Goal: Information Seeking & Learning: Find specific fact

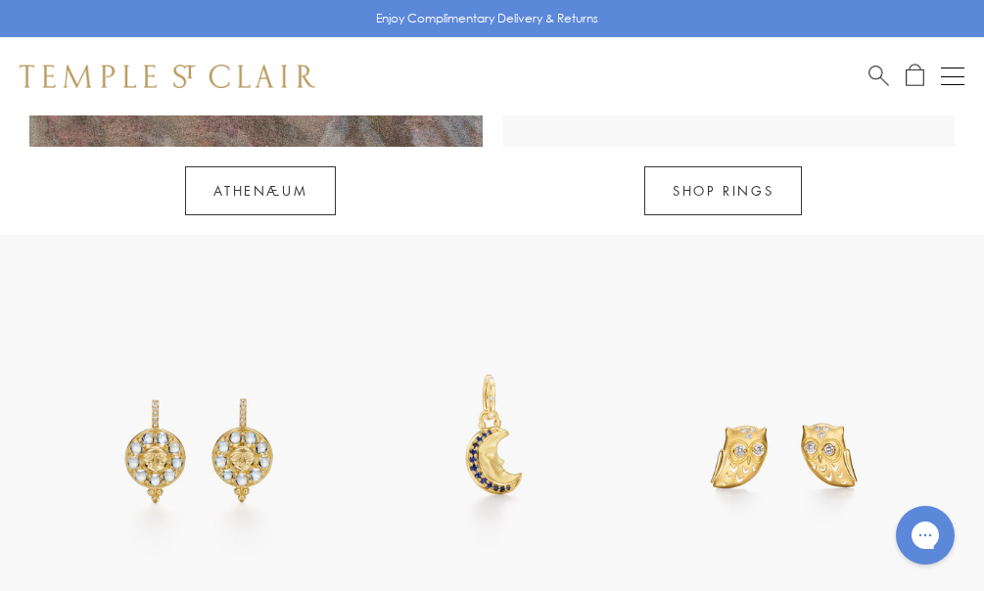
scroll to position [1861, 0]
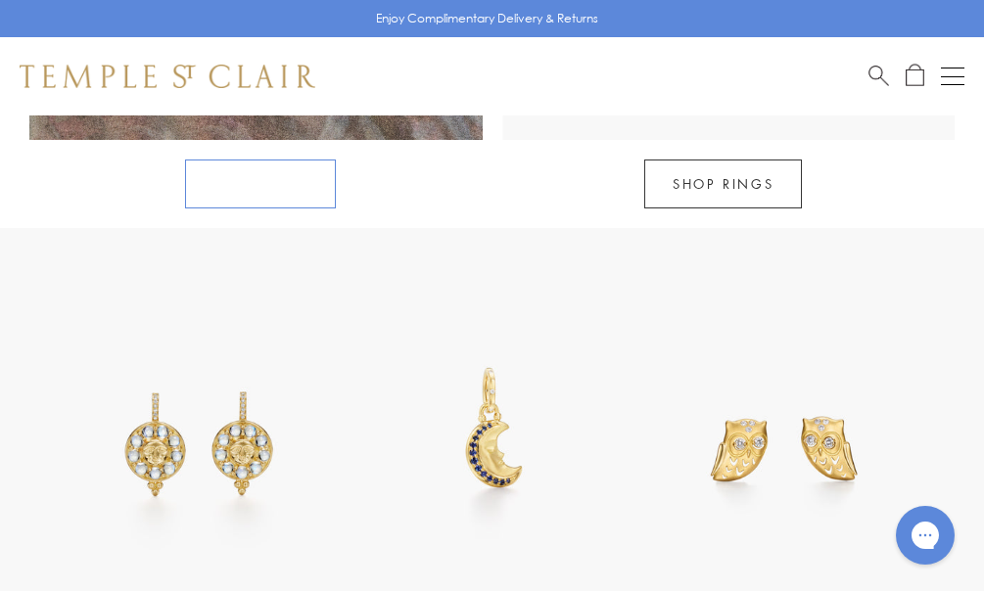
click at [295, 160] on link "Athenæum" at bounding box center [260, 184] width 151 height 49
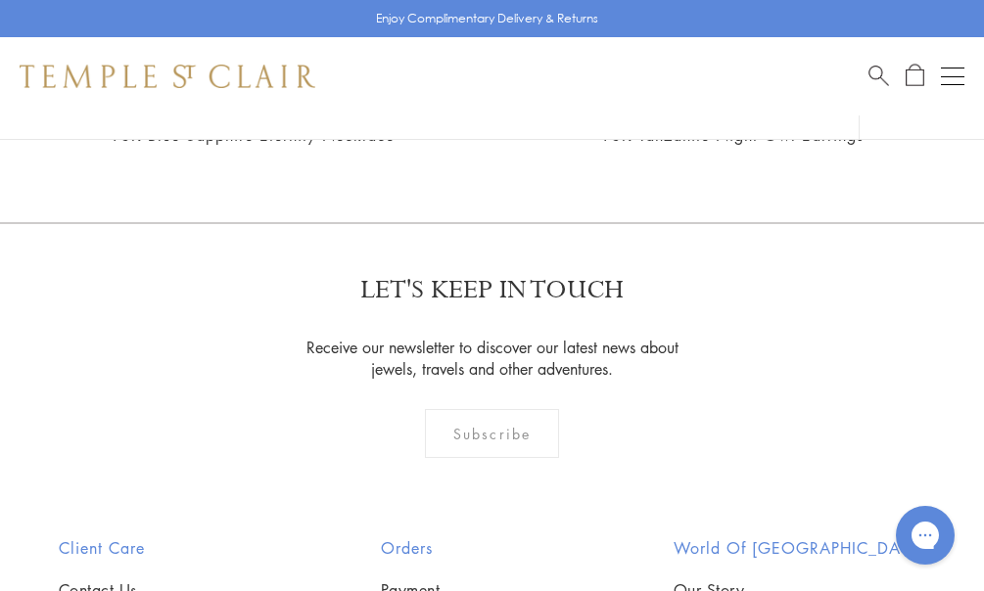
scroll to position [1959, 0]
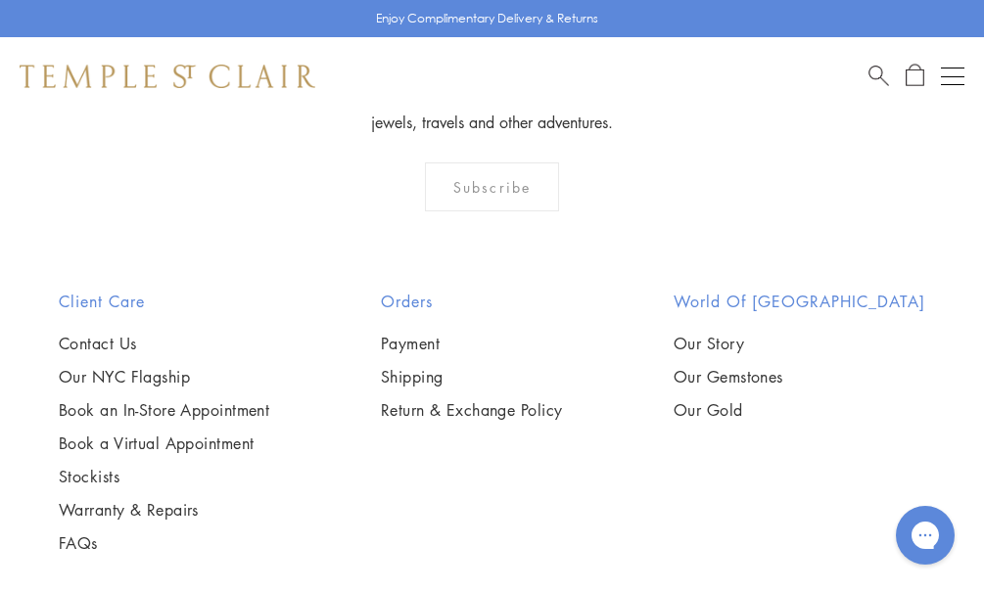
click at [0, 0] on img at bounding box center [0, 0] width 0 height 0
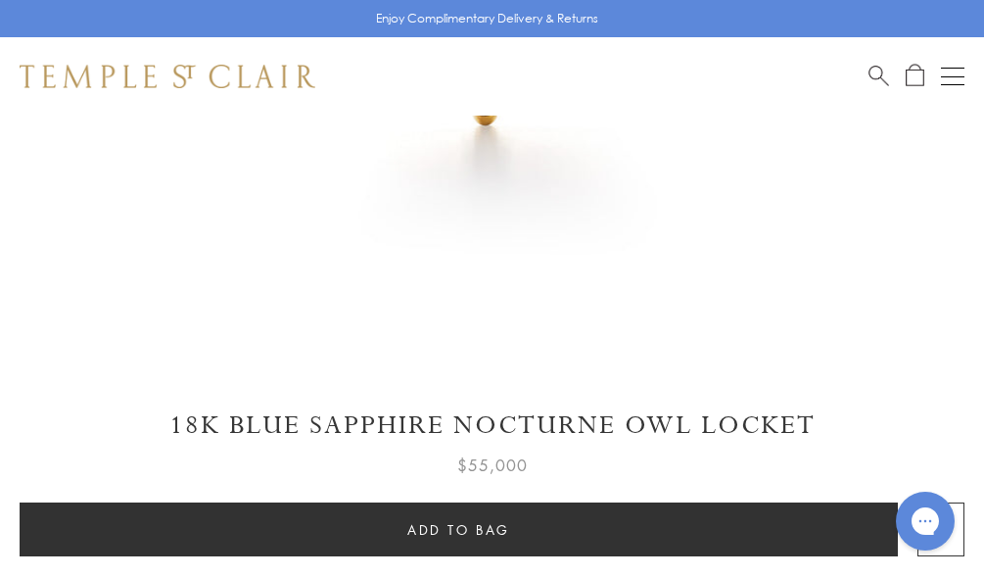
scroll to position [979, 0]
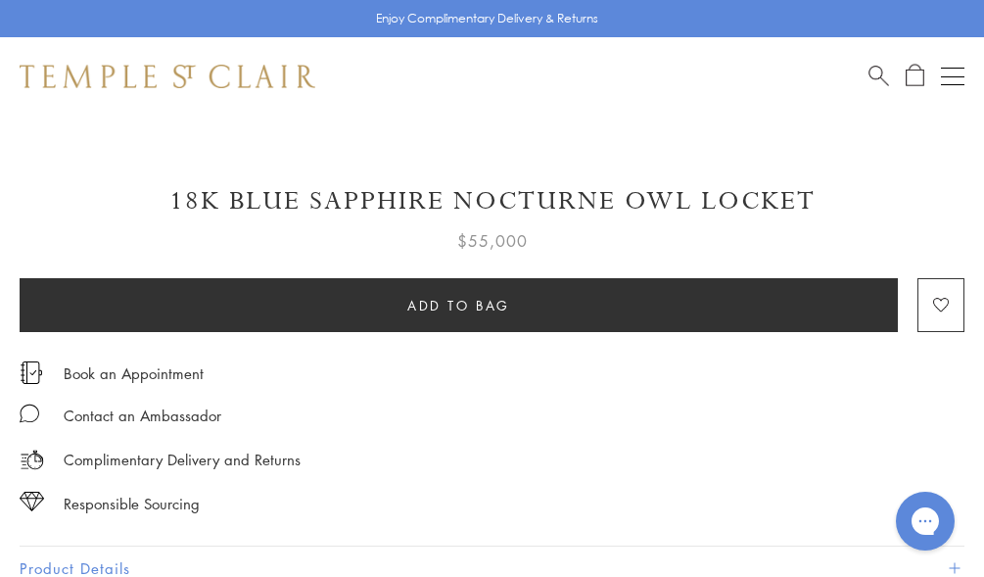
click at [67, 546] on button "Product Details" at bounding box center [492, 568] width 945 height 44
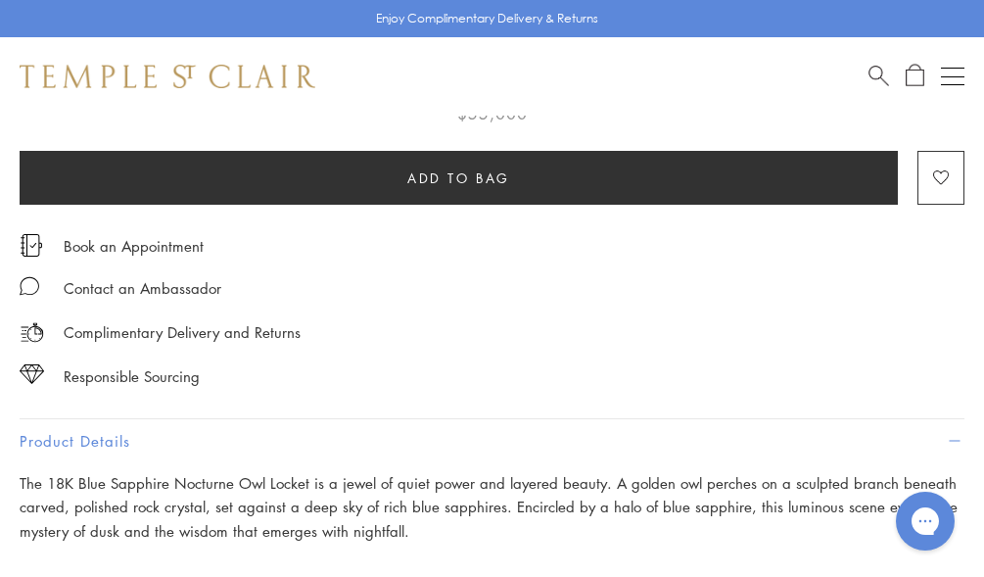
scroll to position [1371, 0]
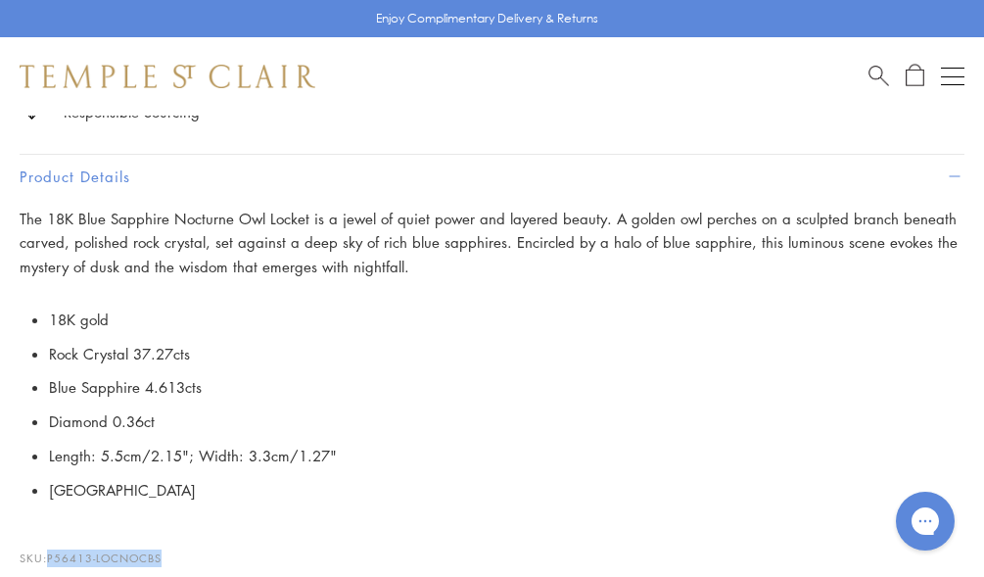
drag, startPoint x: 177, startPoint y: 493, endPoint x: 49, endPoint y: 499, distance: 128.5
click at [49, 530] on p "SKU: P56413-LOCNOCBS" at bounding box center [492, 548] width 945 height 37
copy span "P56413-LOCNOCBS"
